Goal: Navigation & Orientation: Find specific page/section

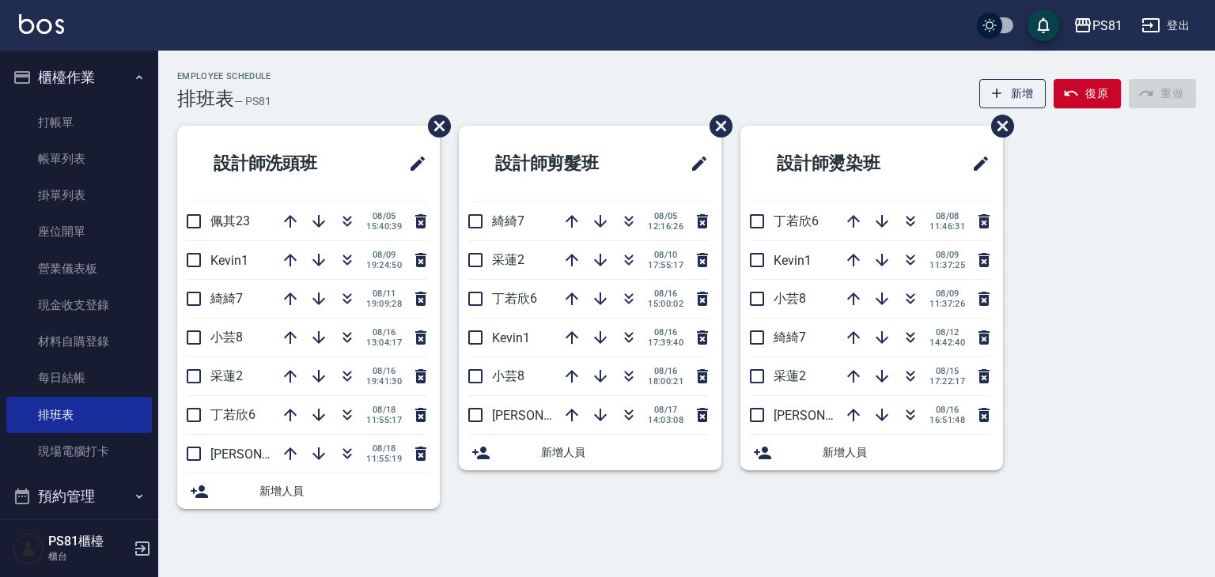
scroll to position [237, 0]
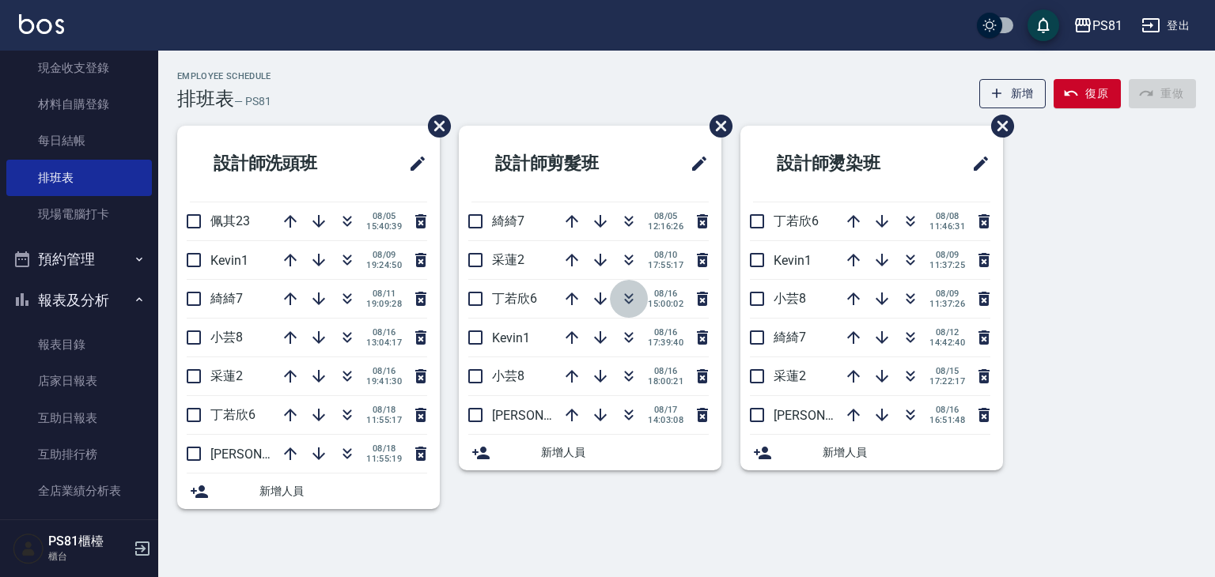
click at [627, 295] on icon "button" at bounding box center [628, 298] width 19 height 19
click at [626, 378] on icon "button" at bounding box center [629, 379] width 9 height 6
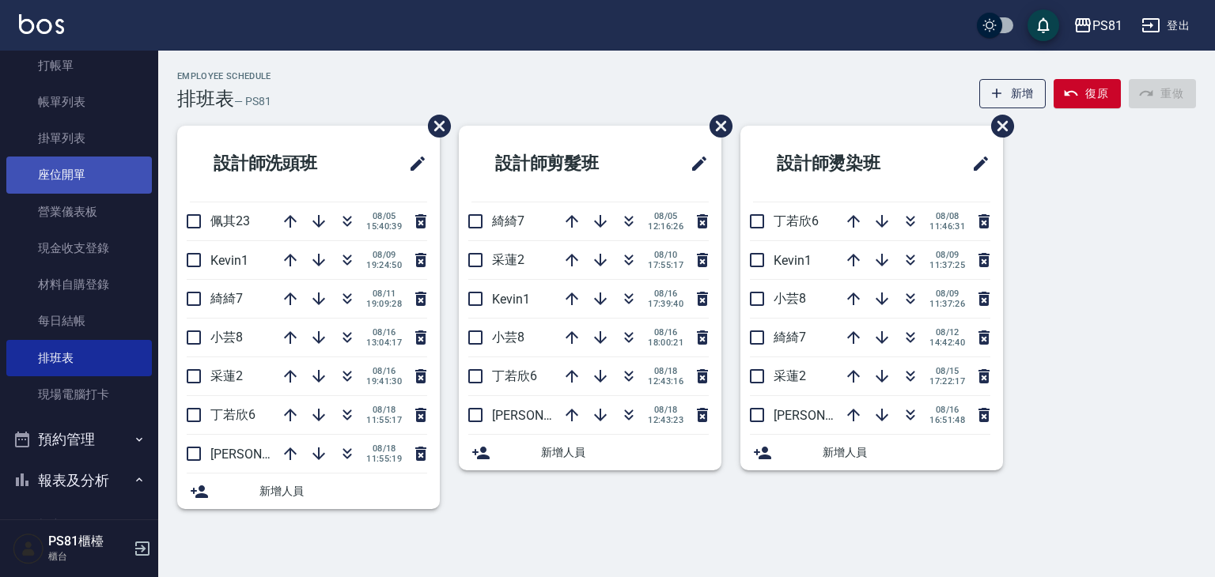
scroll to position [0, 0]
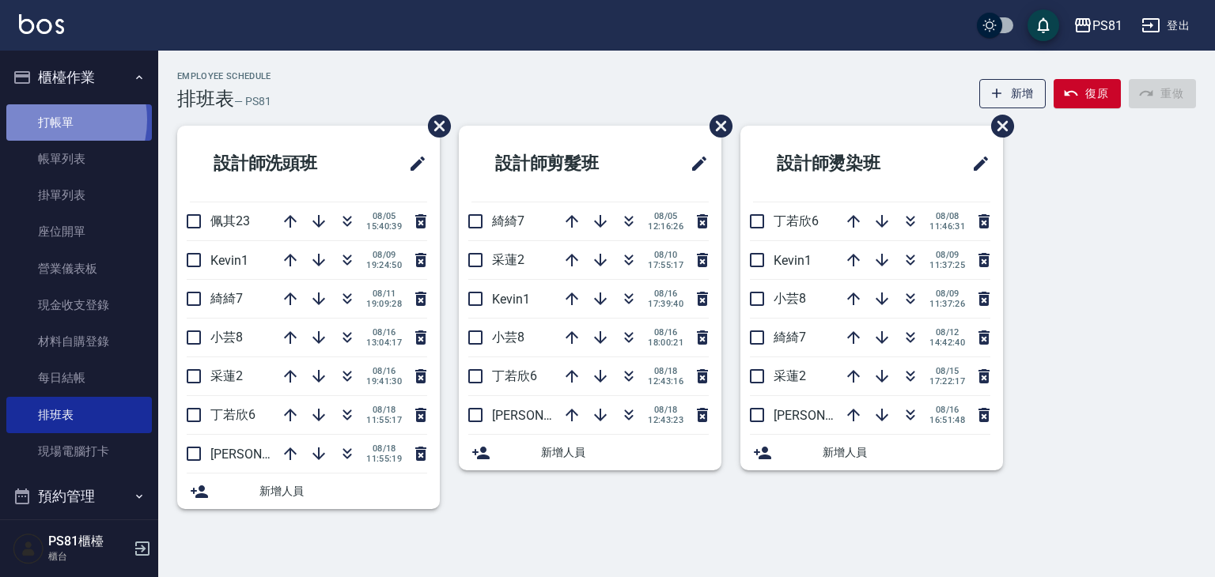
click at [51, 119] on link "打帳單" at bounding box center [79, 122] width 146 height 36
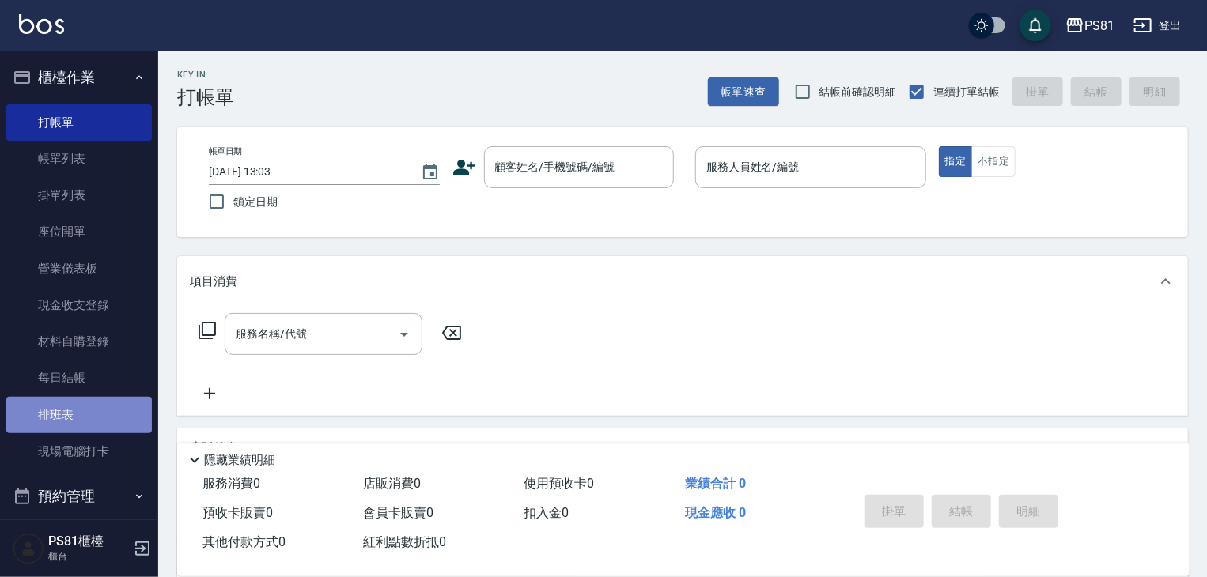
click at [108, 425] on link "排班表" at bounding box center [79, 415] width 146 height 36
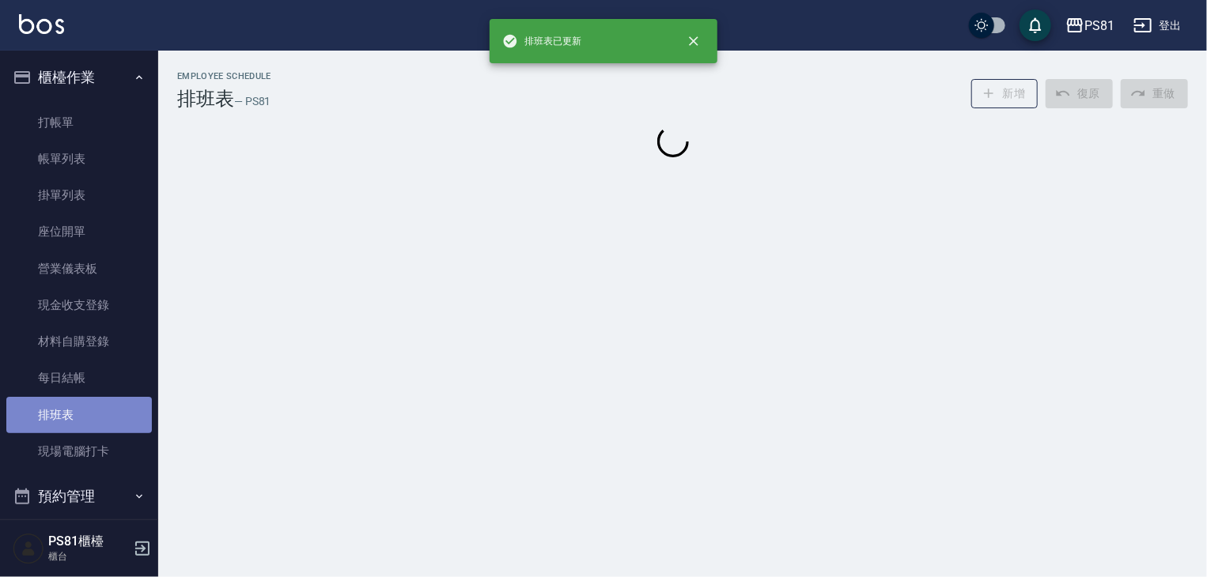
click at [108, 425] on link "排班表" at bounding box center [79, 415] width 146 height 36
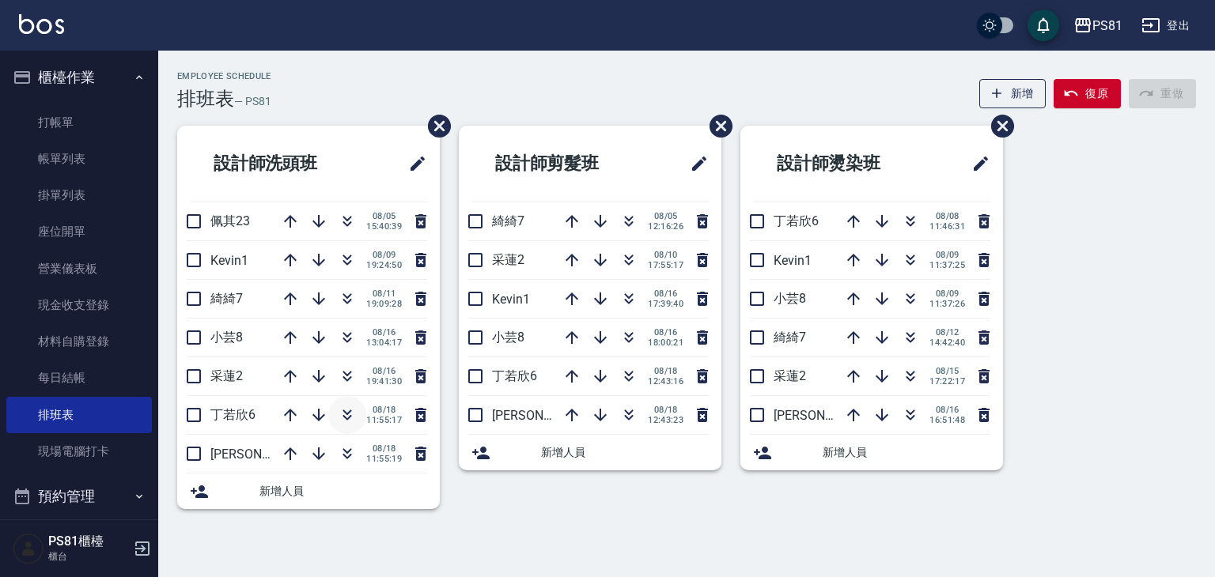
click at [350, 406] on icon "button" at bounding box center [347, 415] width 19 height 19
